Goal: Check status

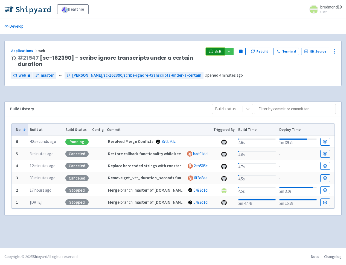
click at [219, 50] on span "Visit" at bounding box center [218, 51] width 7 height 4
